Goal: Transaction & Acquisition: Purchase product/service

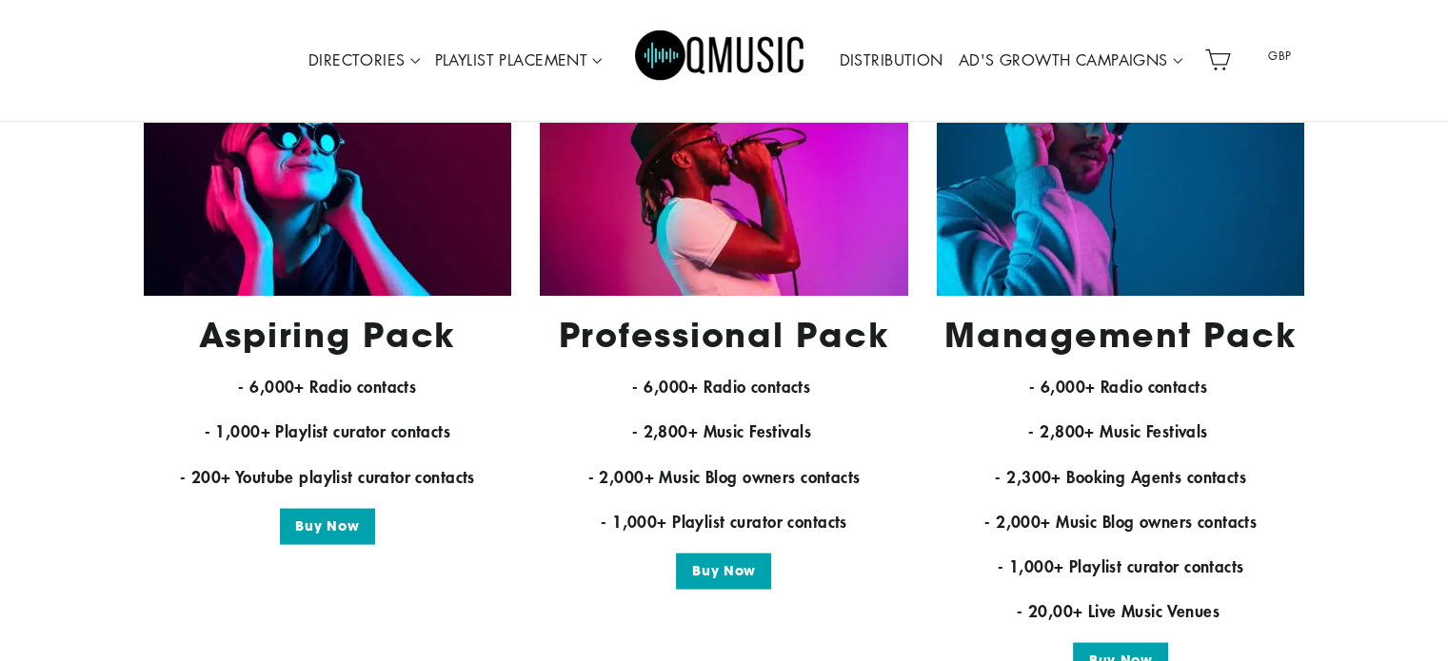
scroll to position [3608, 0]
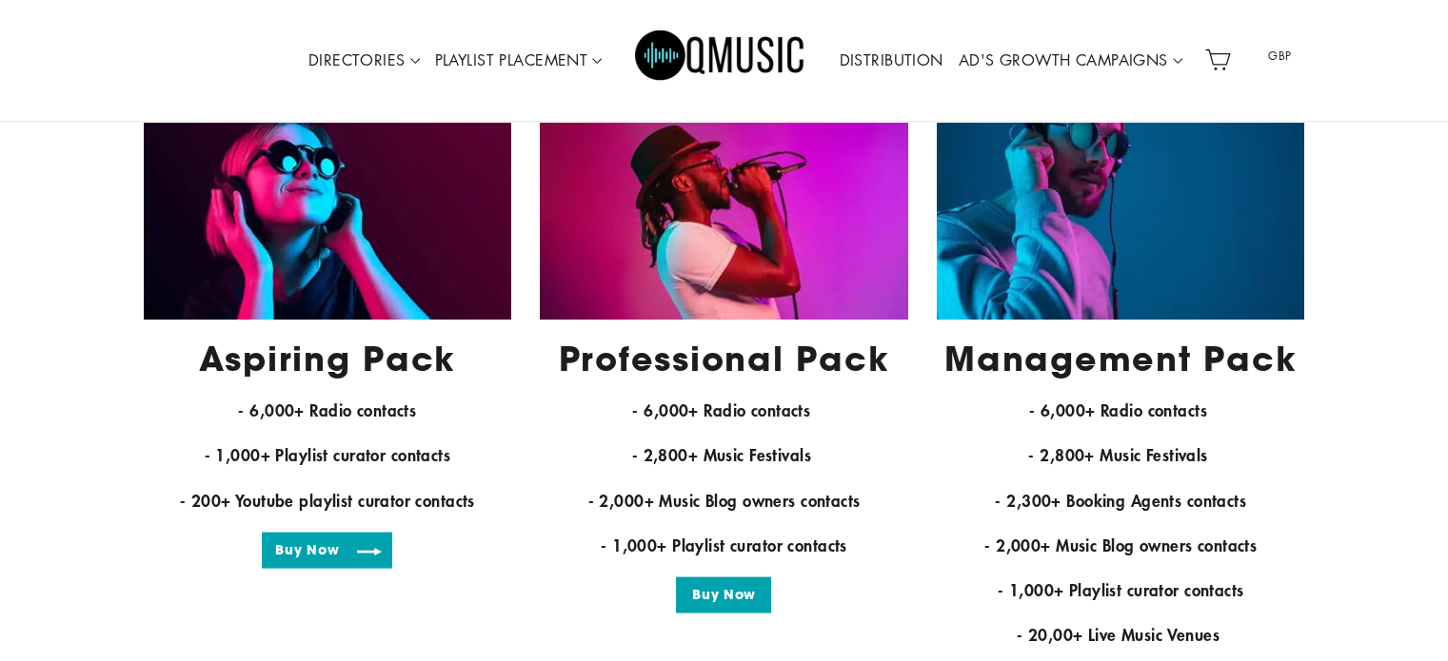
click at [343, 547] on link "Buy Now" at bounding box center [327, 550] width 130 height 36
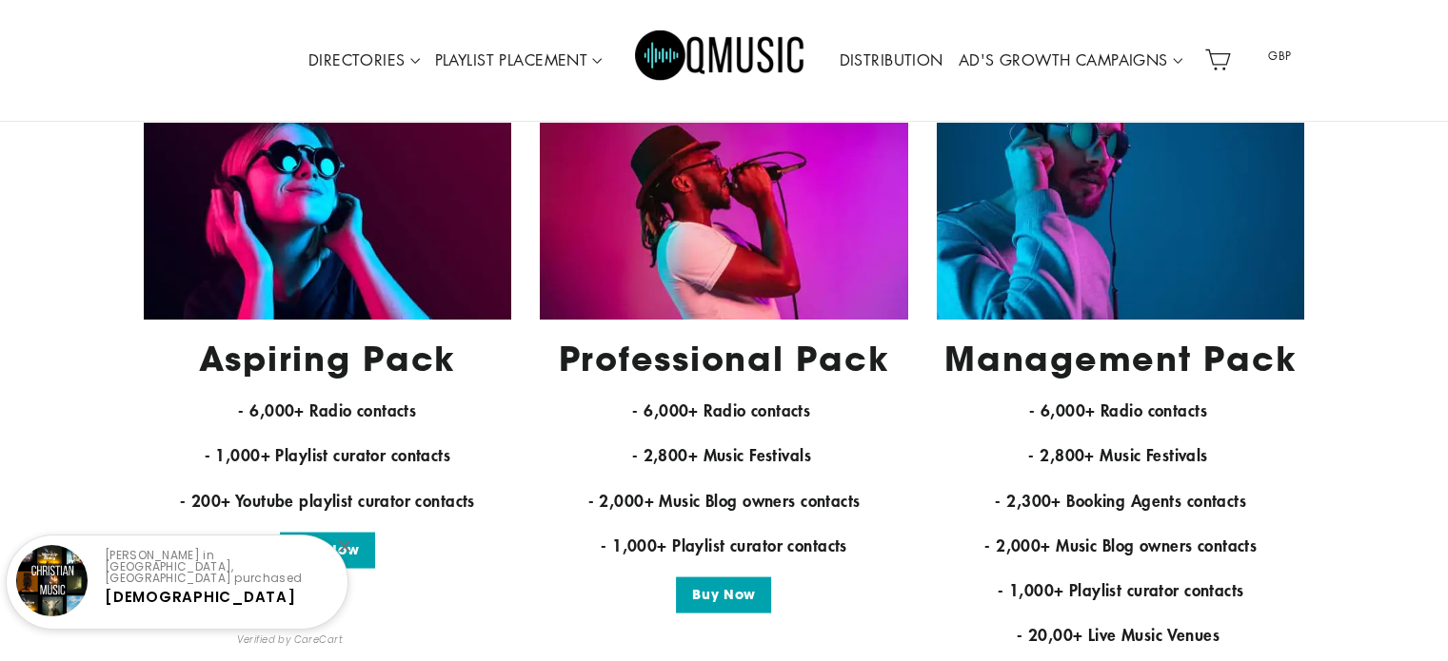
click at [1107, 262] on img at bounding box center [1121, 197] width 368 height 246
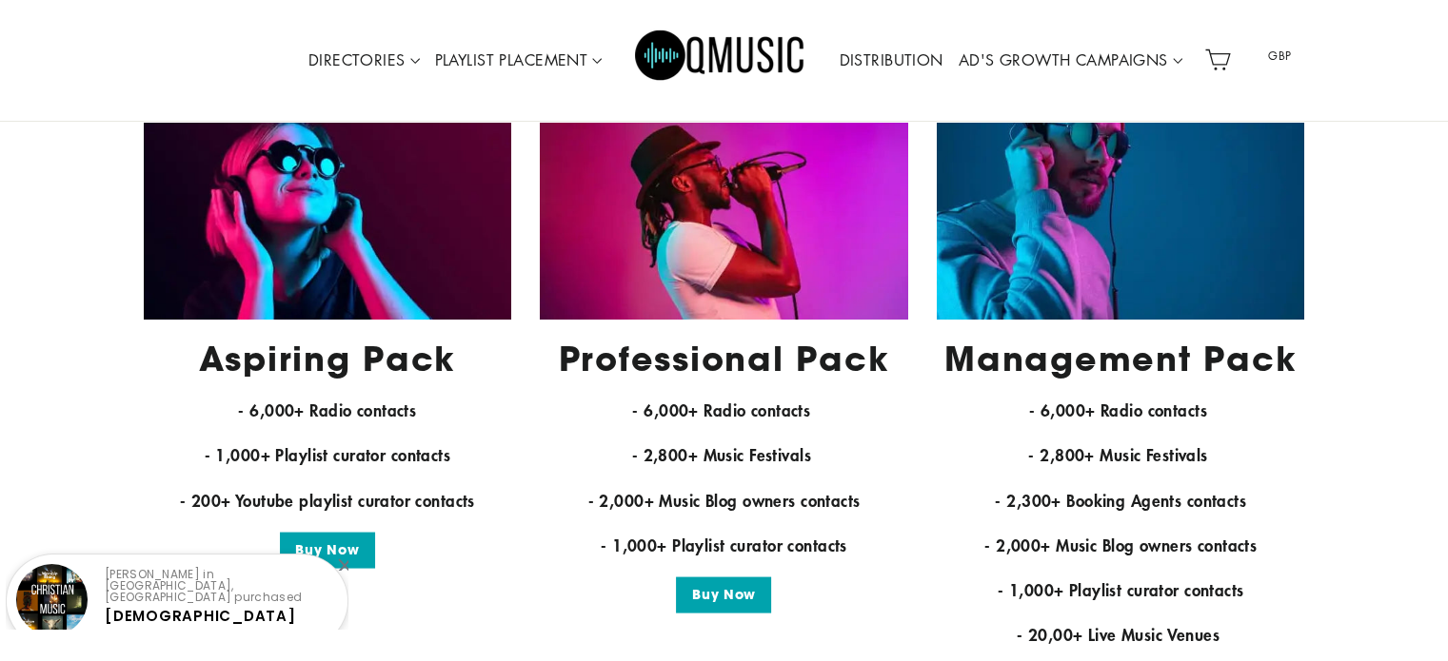
click at [887, 68] on link "DISTRIBUTION" at bounding box center [890, 61] width 119 height 44
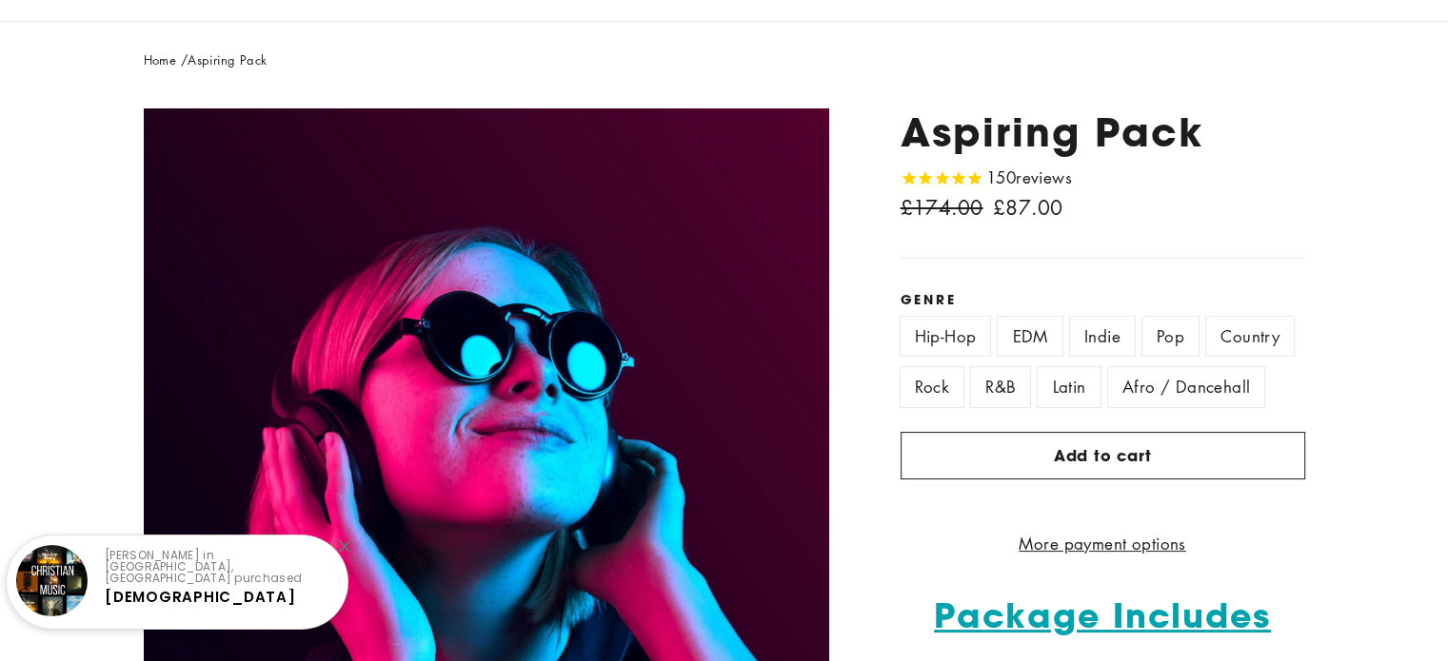
scroll to position [150, 0]
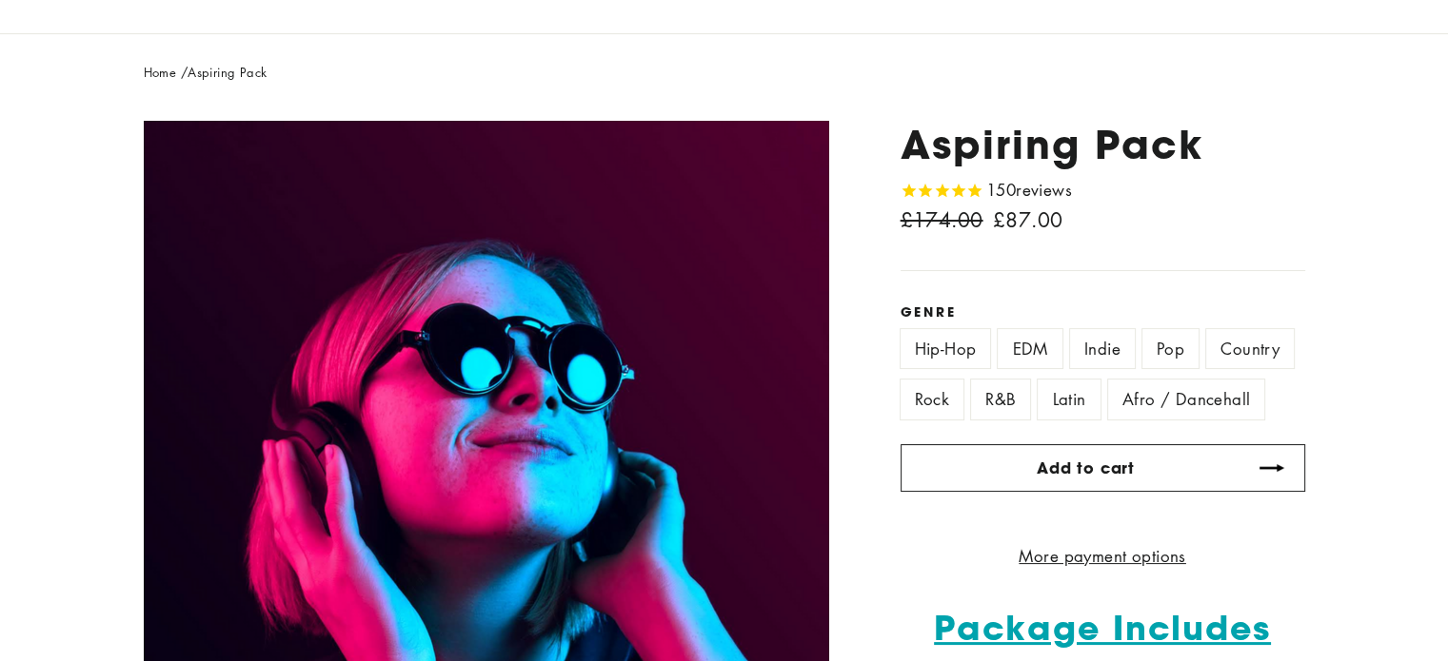
click at [1043, 461] on span "Add to cart" at bounding box center [1085, 468] width 98 height 21
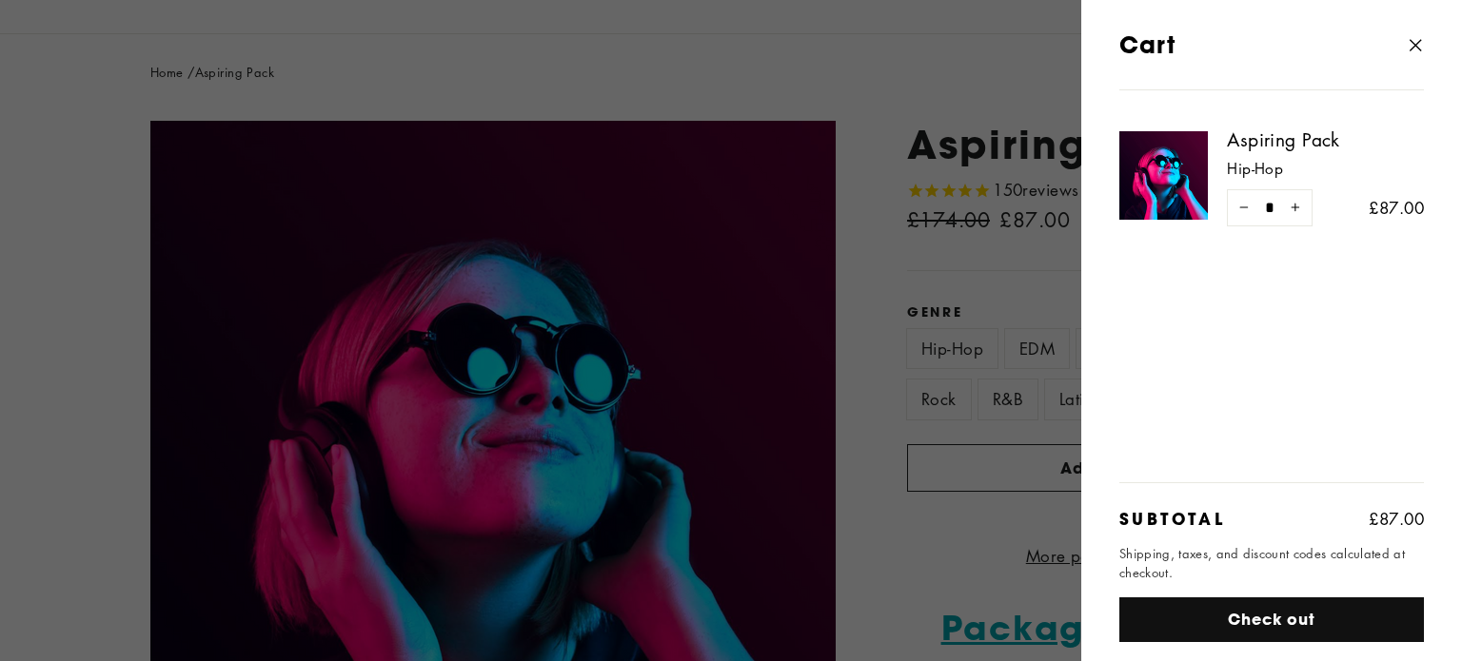
click at [1416, 45] on icon "button" at bounding box center [1415, 45] width 27 height 27
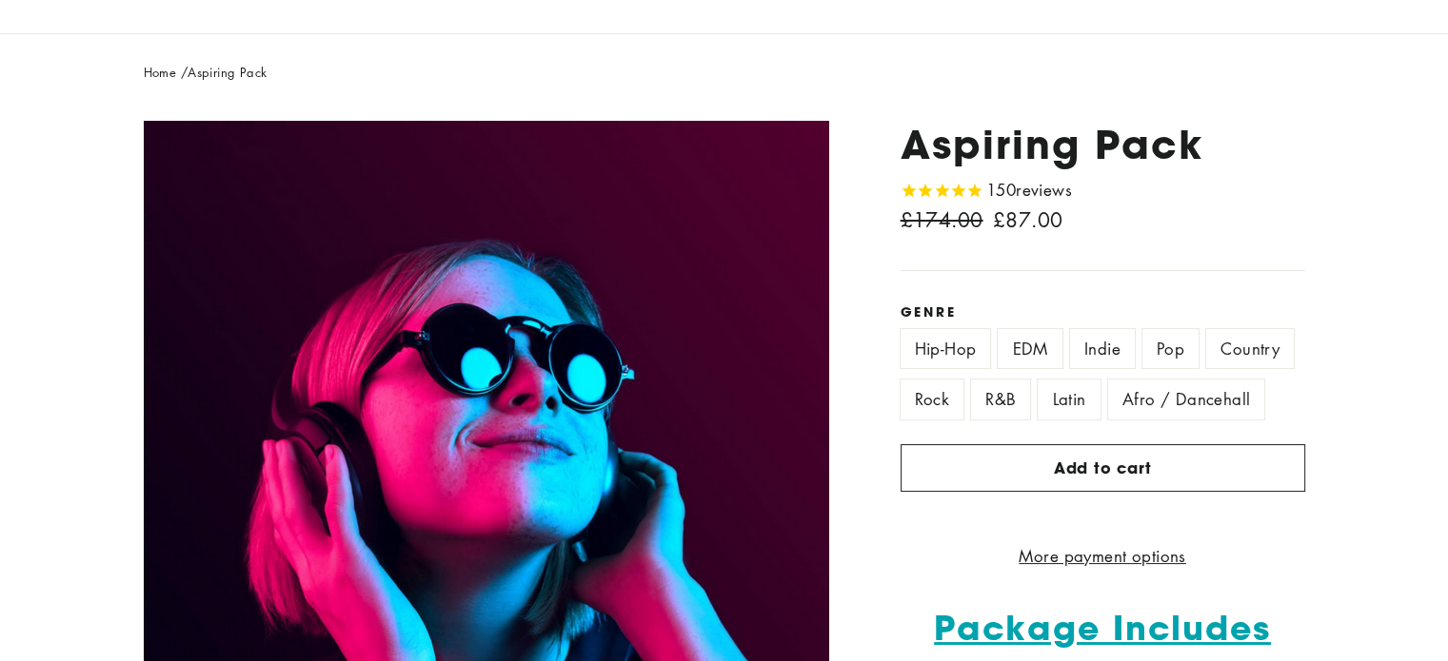
click at [1031, 349] on label "EDM" at bounding box center [1029, 348] width 64 height 39
click at [1070, 467] on span "Add to cart" at bounding box center [1085, 468] width 98 height 21
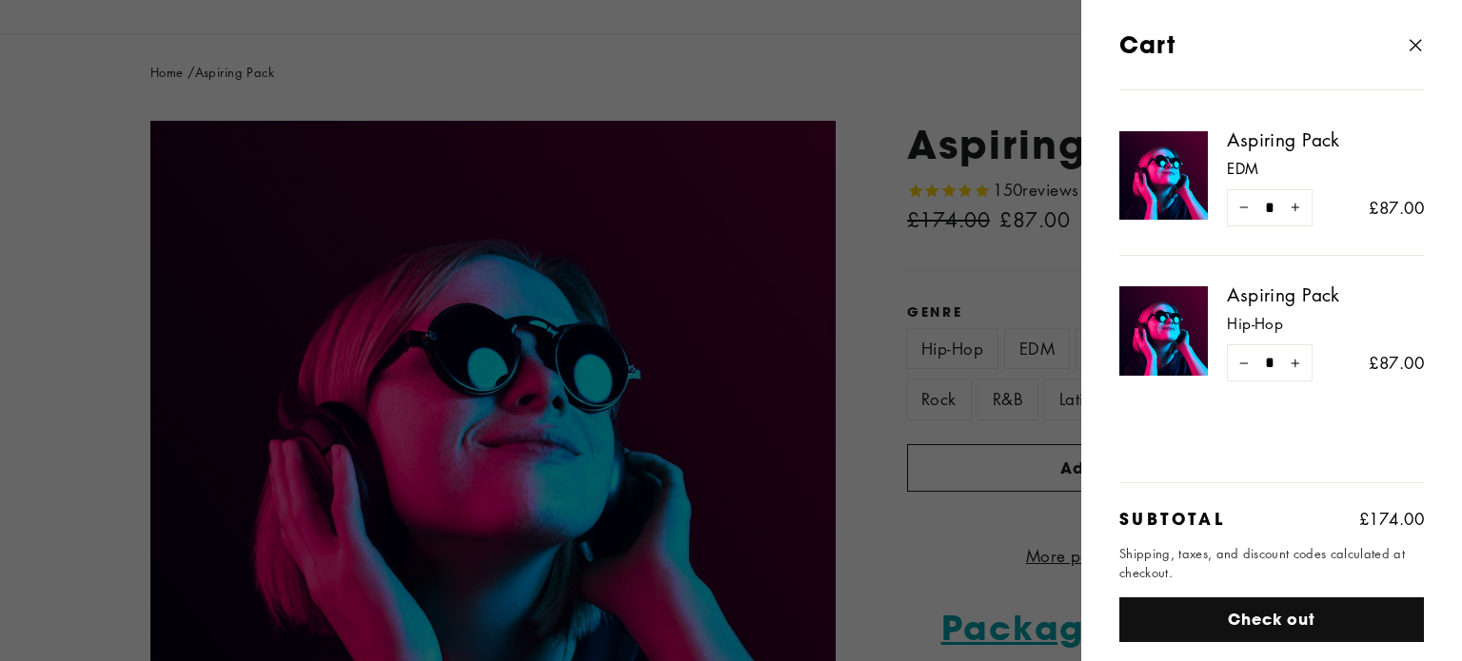
click at [1413, 45] on icon "button" at bounding box center [1415, 45] width 27 height 27
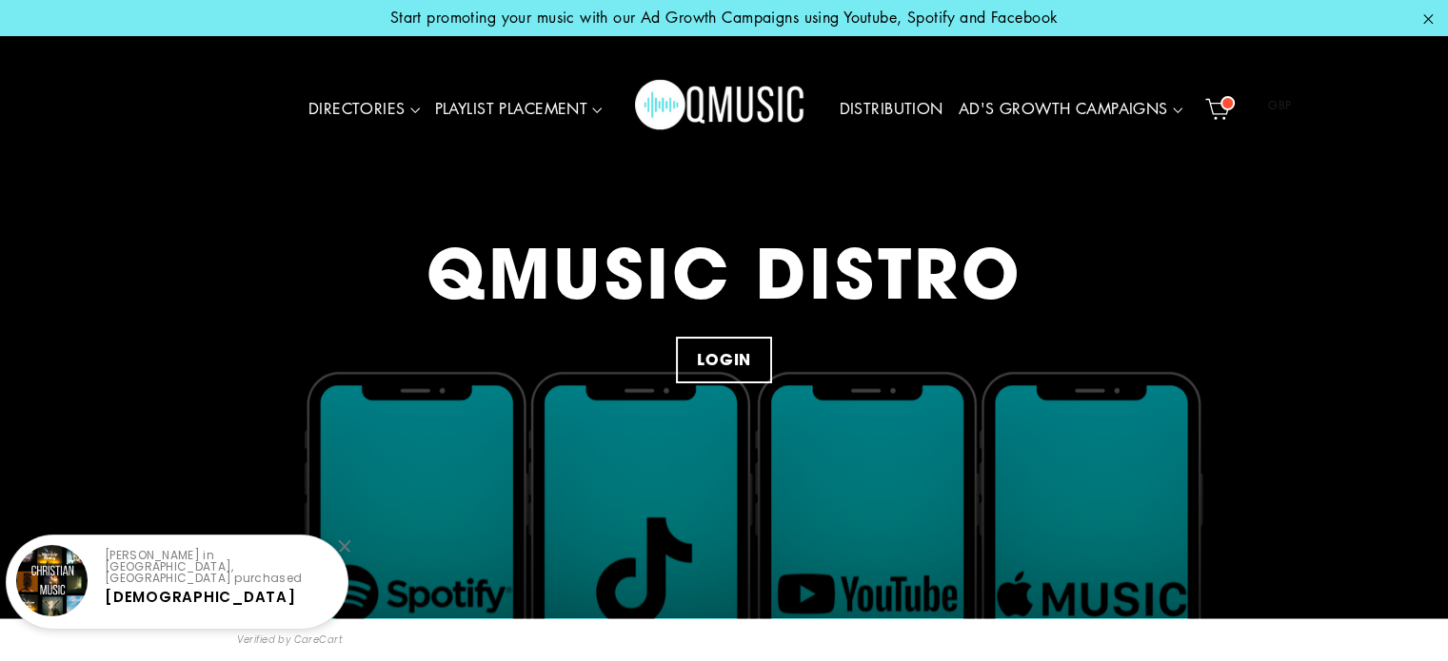
click at [1223, 98] on span at bounding box center [1227, 103] width 14 height 14
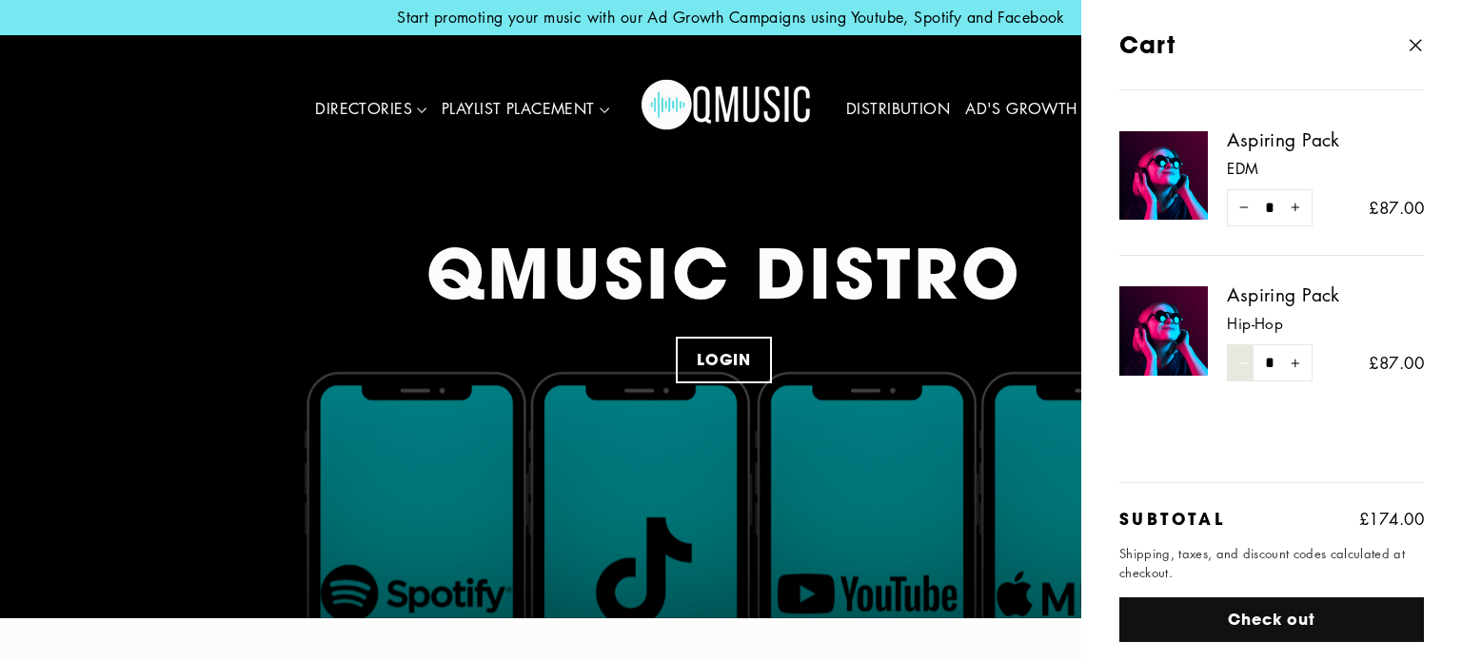
click at [1243, 360] on icon "Reduce item quantity by one" at bounding box center [1244, 364] width 10 height 10
type input "*"
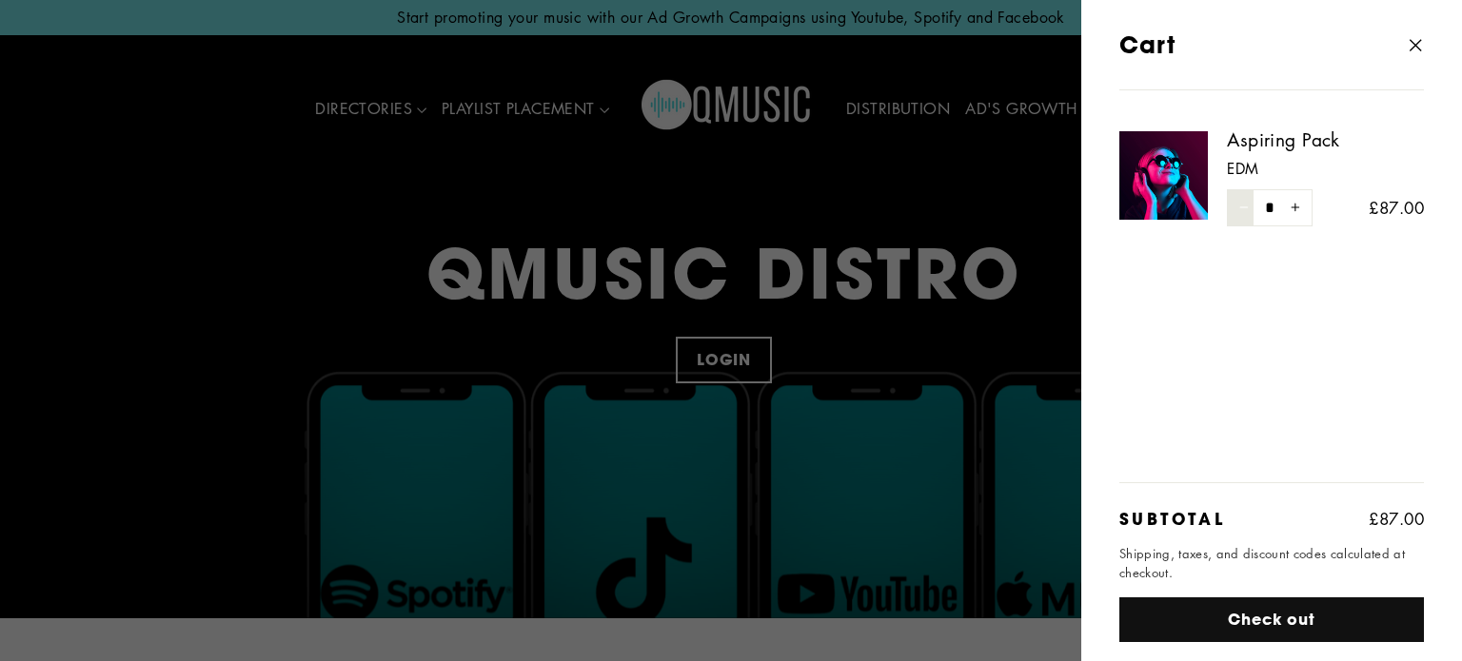
click at [1238, 212] on button "−" at bounding box center [1240, 207] width 27 height 37
type input "*"
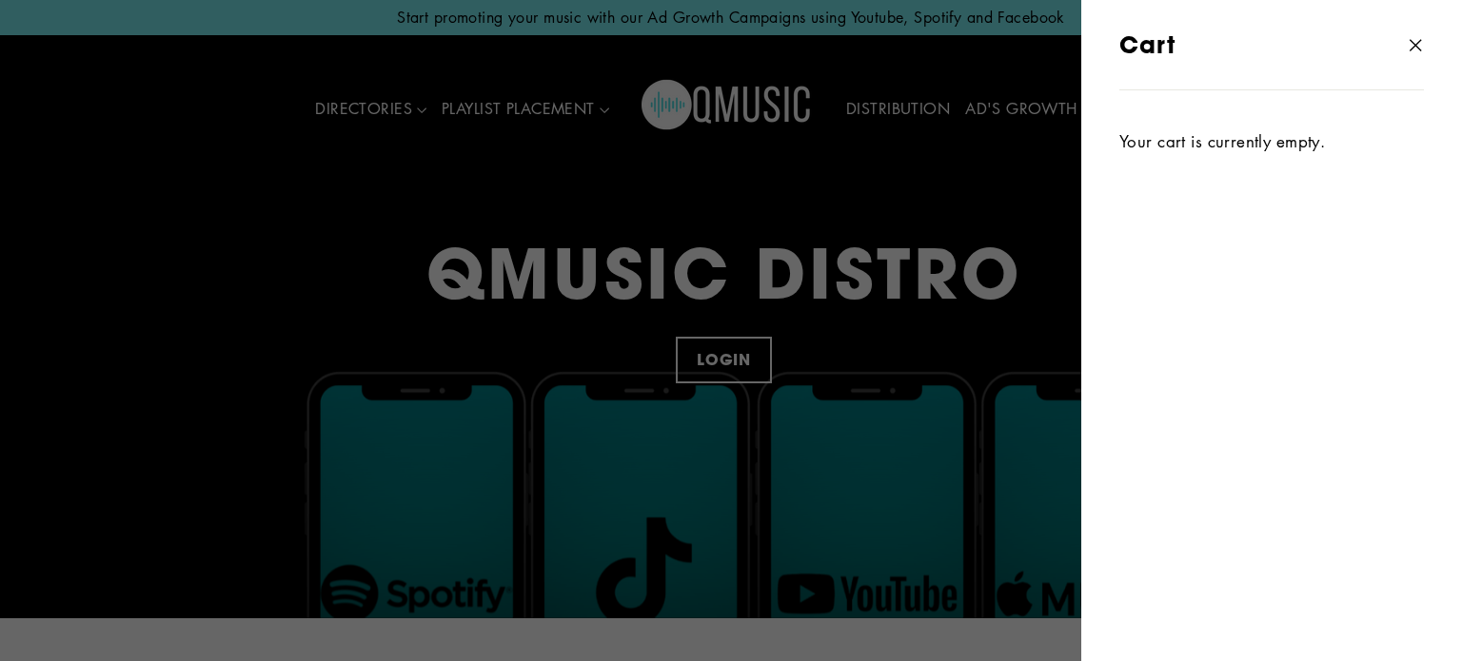
click at [1420, 43] on icon "button" at bounding box center [1415, 45] width 27 height 27
